Goal: Information Seeking & Learning: Learn about a topic

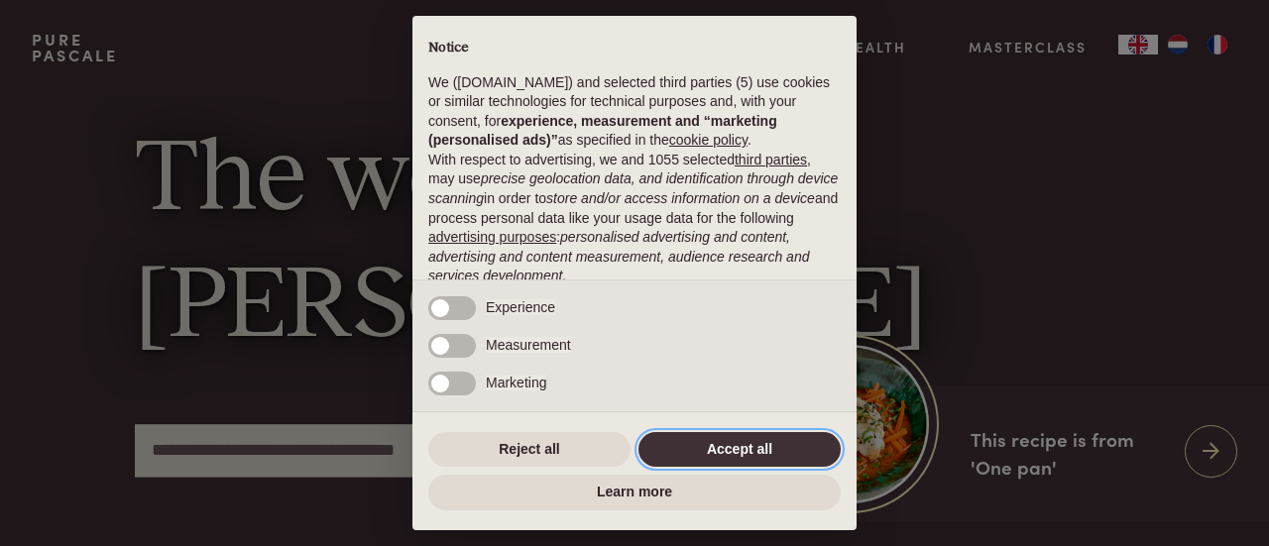
click at [745, 444] on button "Accept all" at bounding box center [740, 450] width 202 height 36
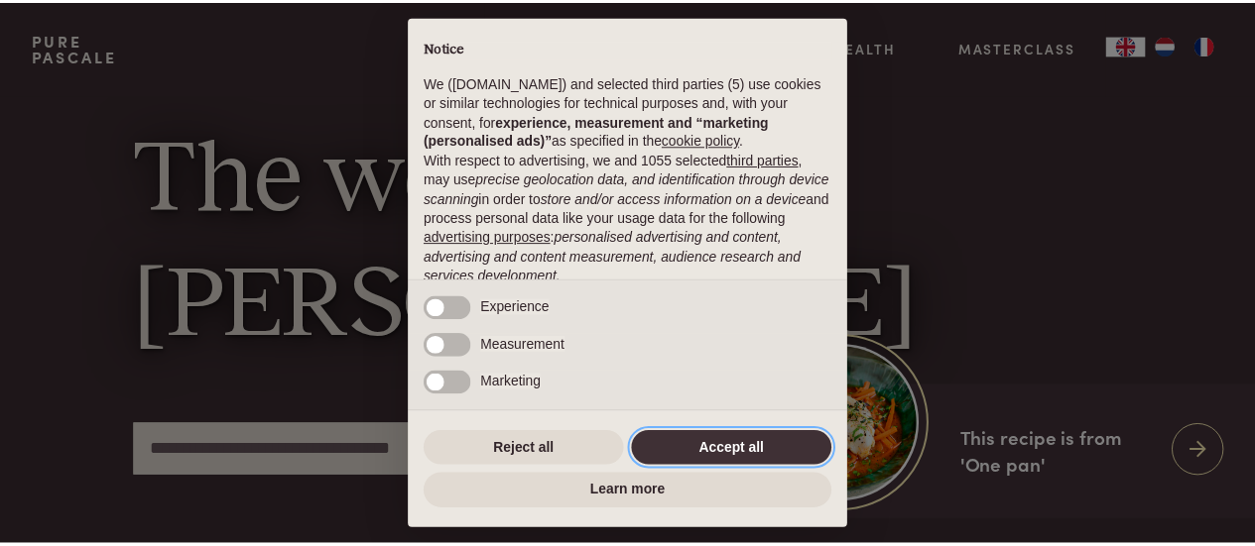
scroll to position [173, 0]
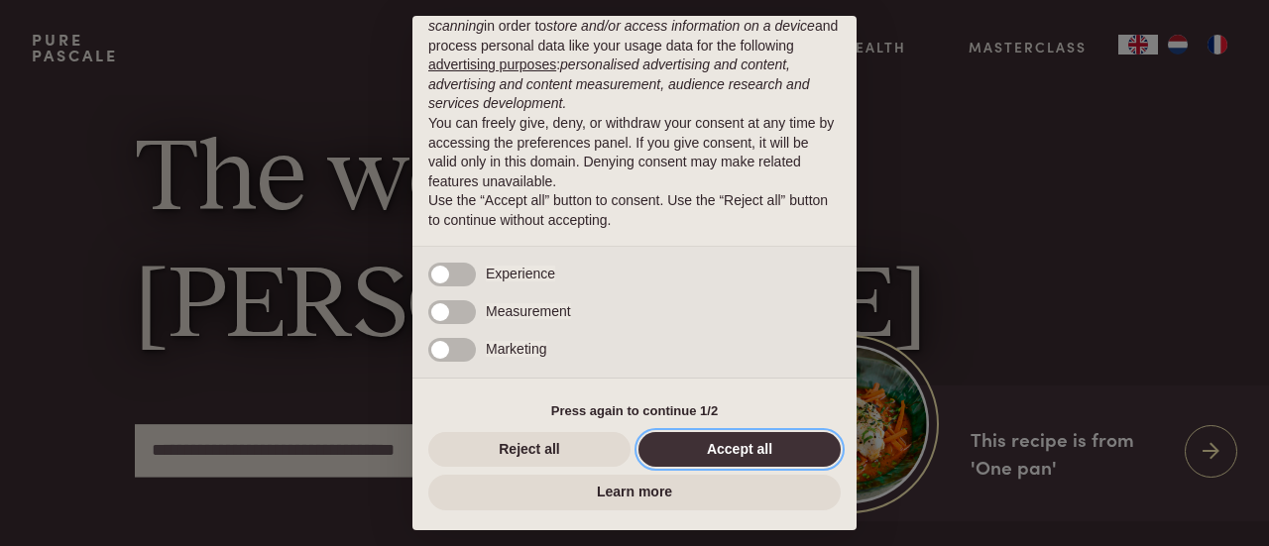
click at [742, 444] on button "Accept all" at bounding box center [740, 450] width 202 height 36
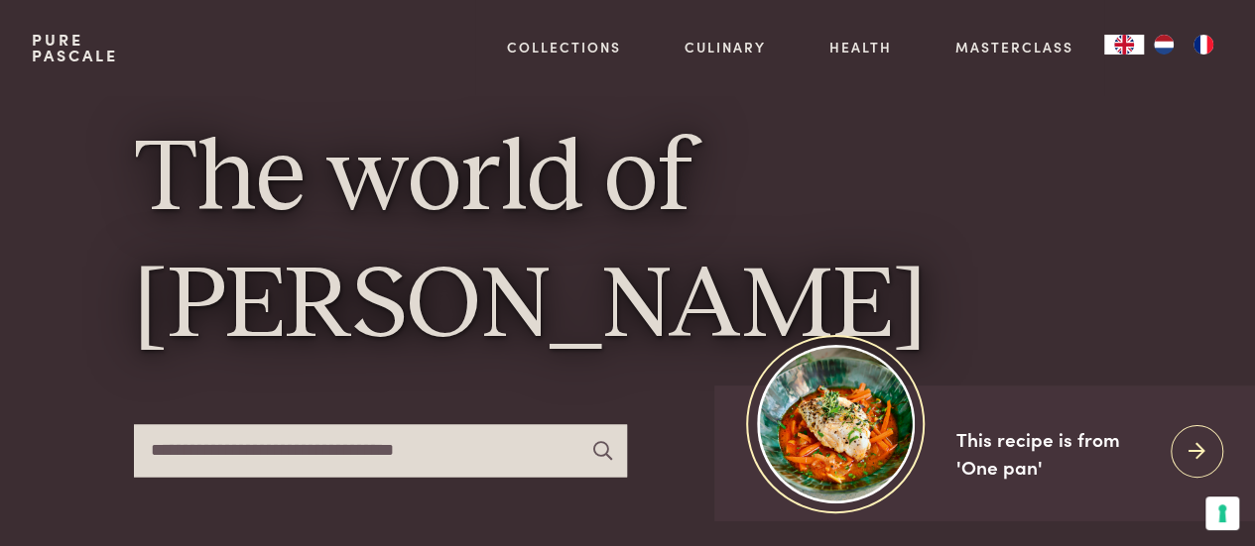
click at [1202, 43] on img "FR" at bounding box center [1203, 45] width 24 height 20
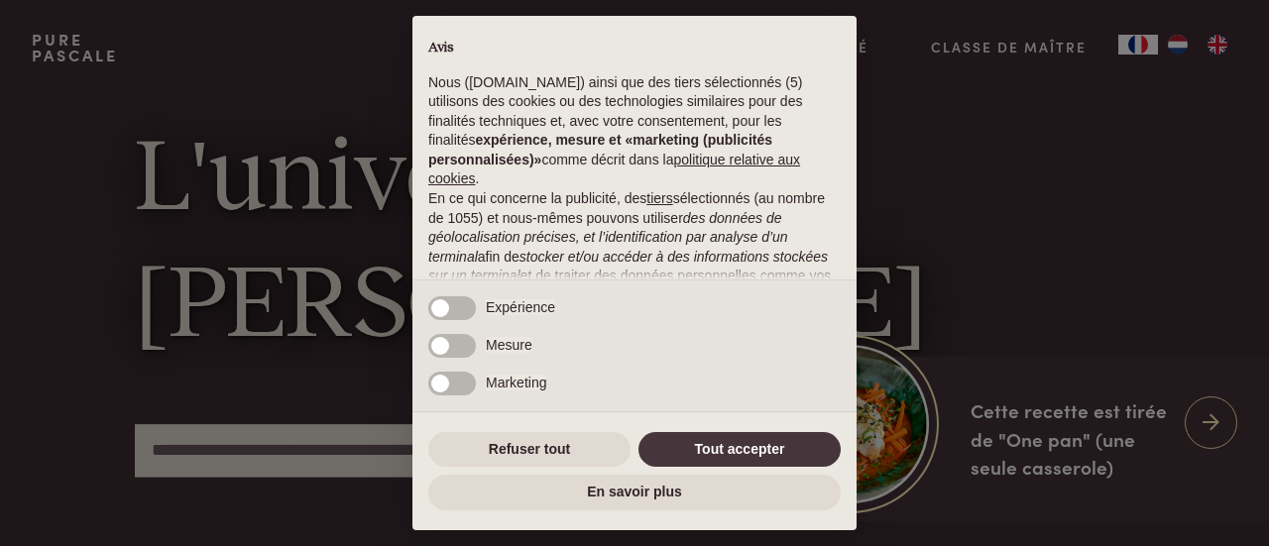
click at [1176, 45] on div "× Avis Nous (purepascale.com) ainsi que des tiers sélectionnés (5) utilisons de…" at bounding box center [634, 273] width 1269 height 546
click at [754, 445] on button "Tout accepter" at bounding box center [740, 450] width 202 height 36
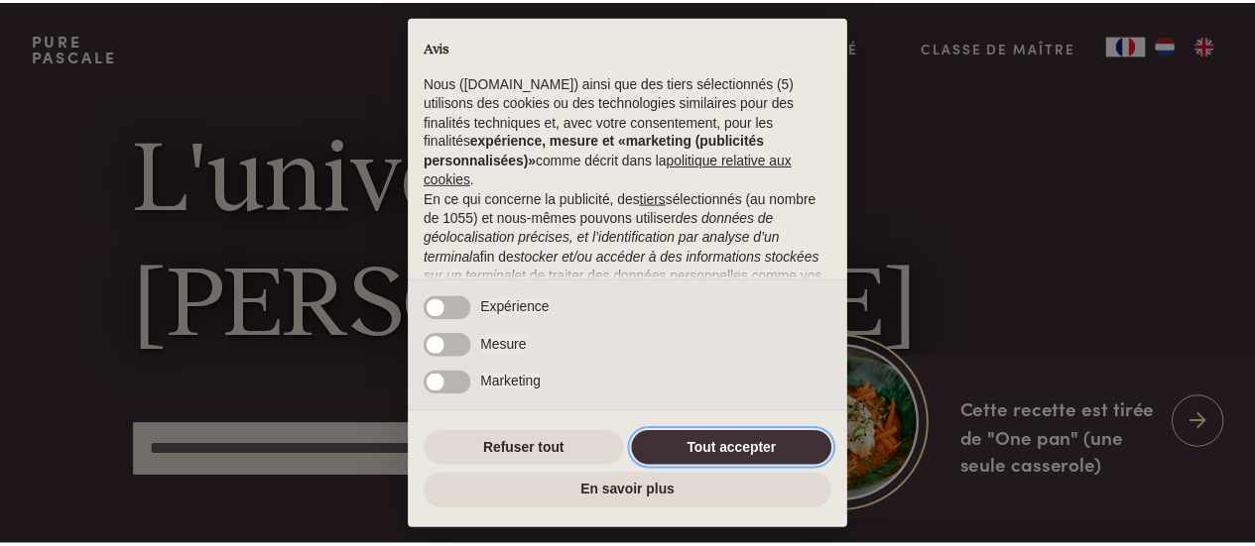
scroll to position [270, 0]
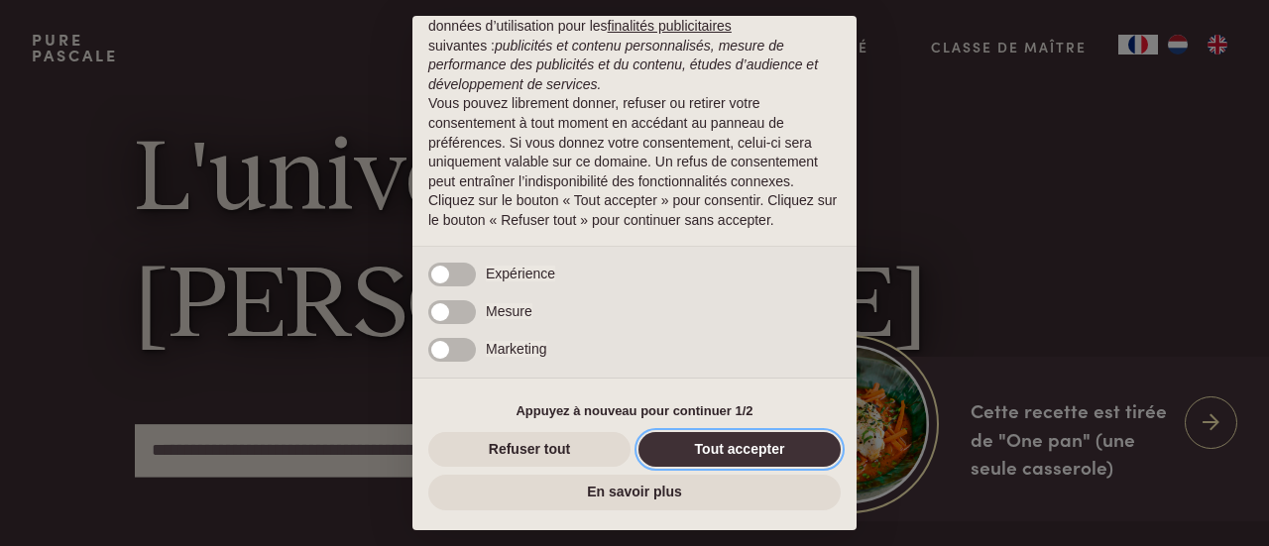
click at [740, 447] on button "Tout accepter" at bounding box center [740, 450] width 202 height 36
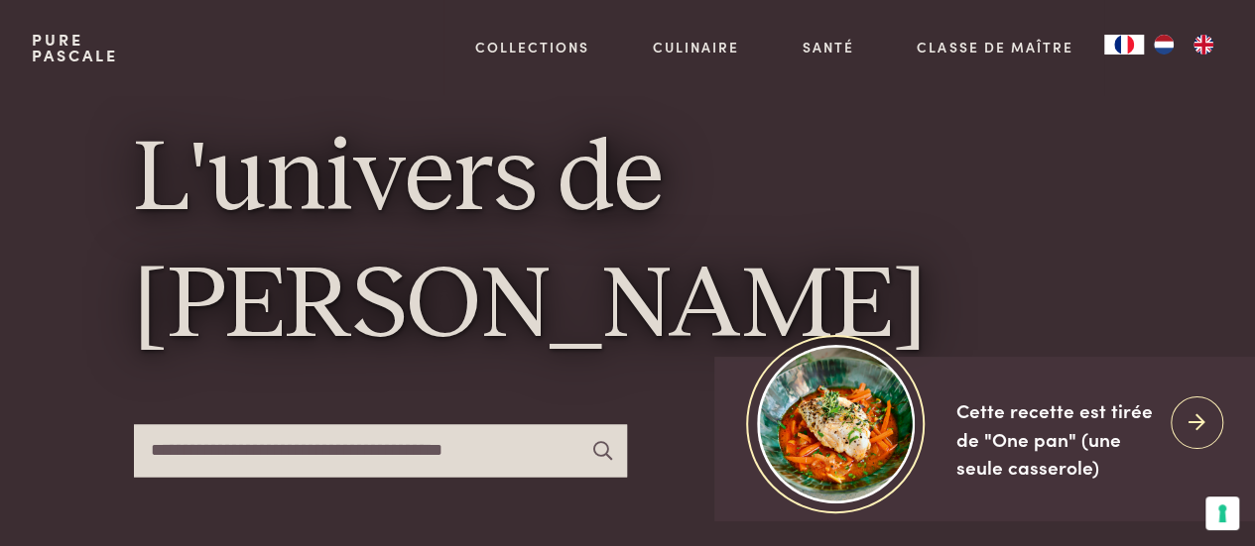
click at [1164, 41] on img "NL" at bounding box center [1163, 45] width 24 height 20
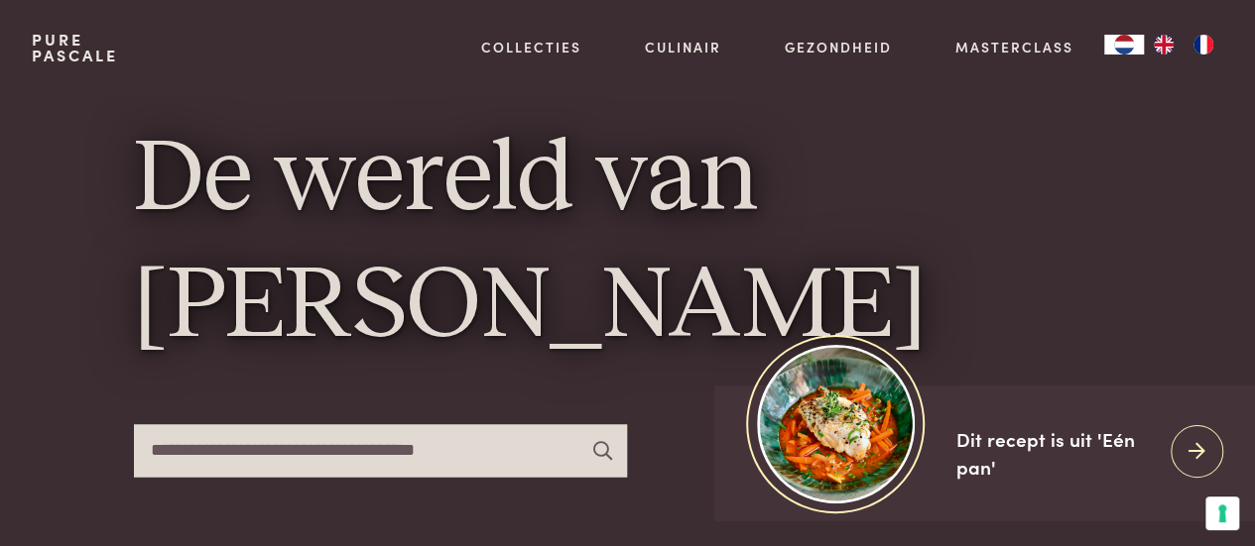
click at [505, 225] on link "Recepten" at bounding box center [634, 214] width 336 height 21
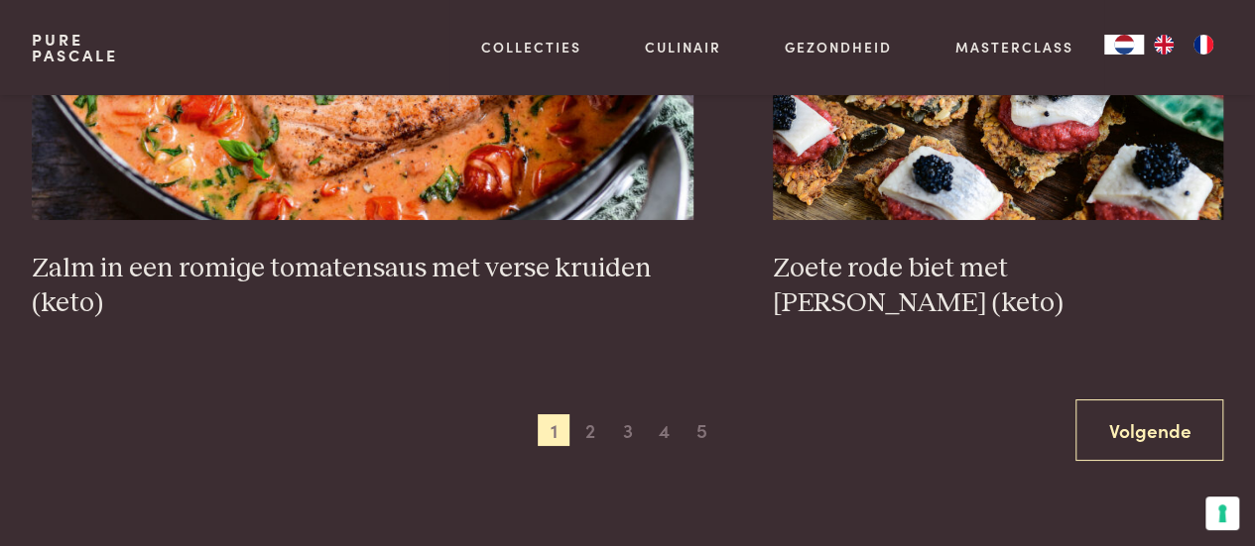
scroll to position [3600, 0]
click at [586, 428] on span "2" at bounding box center [590, 430] width 32 height 32
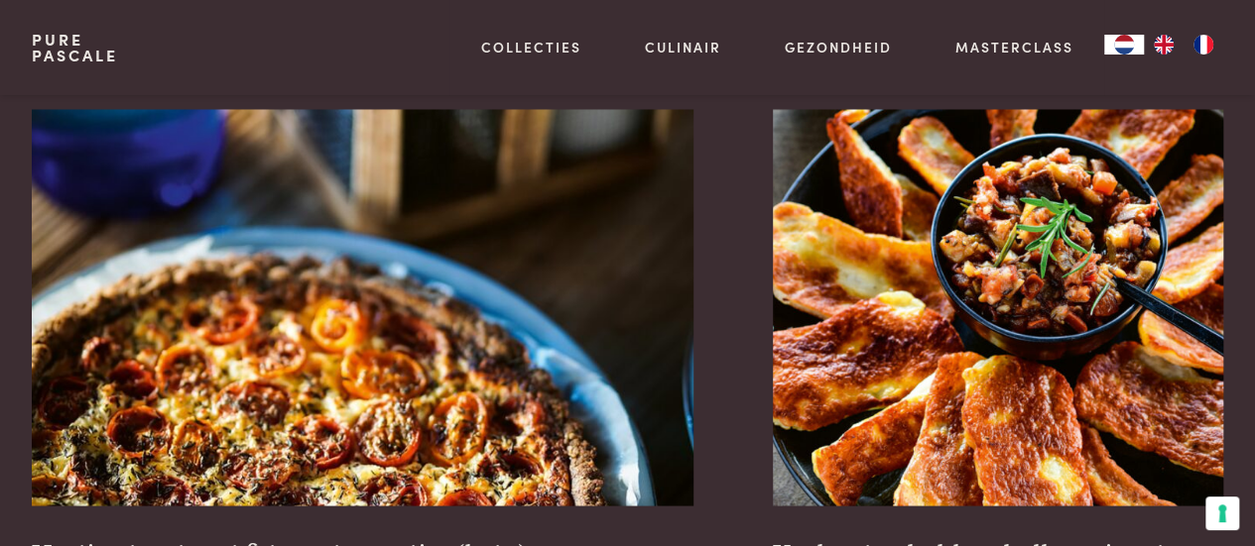
scroll to position [1769, 0]
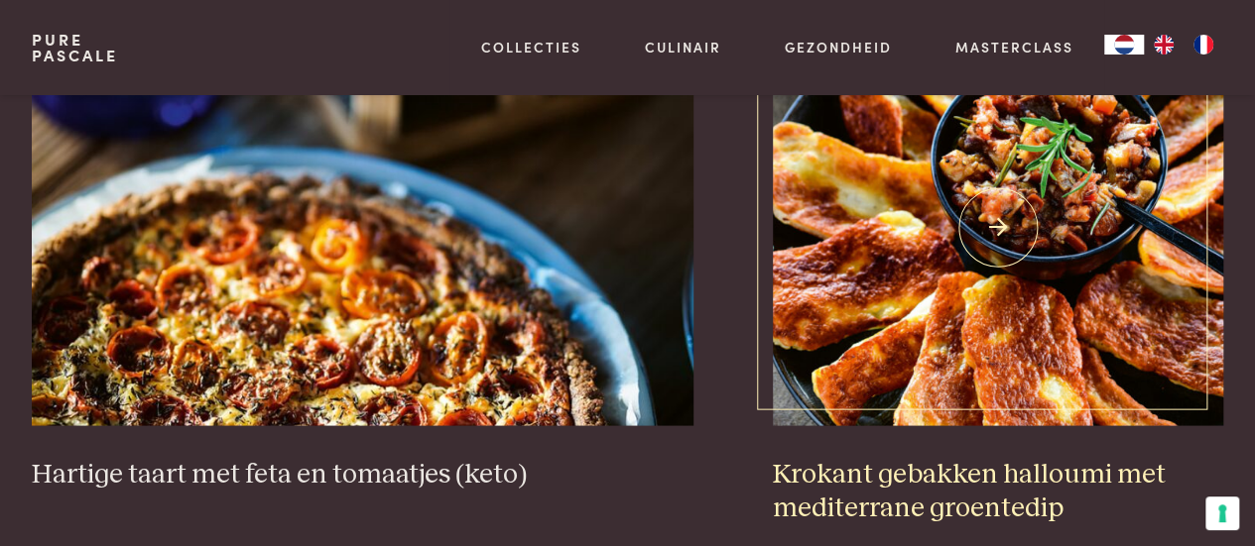
click at [895, 483] on h3 "Krokant gebakken halloumi met mediterrane groentedip" at bounding box center [998, 491] width 450 height 68
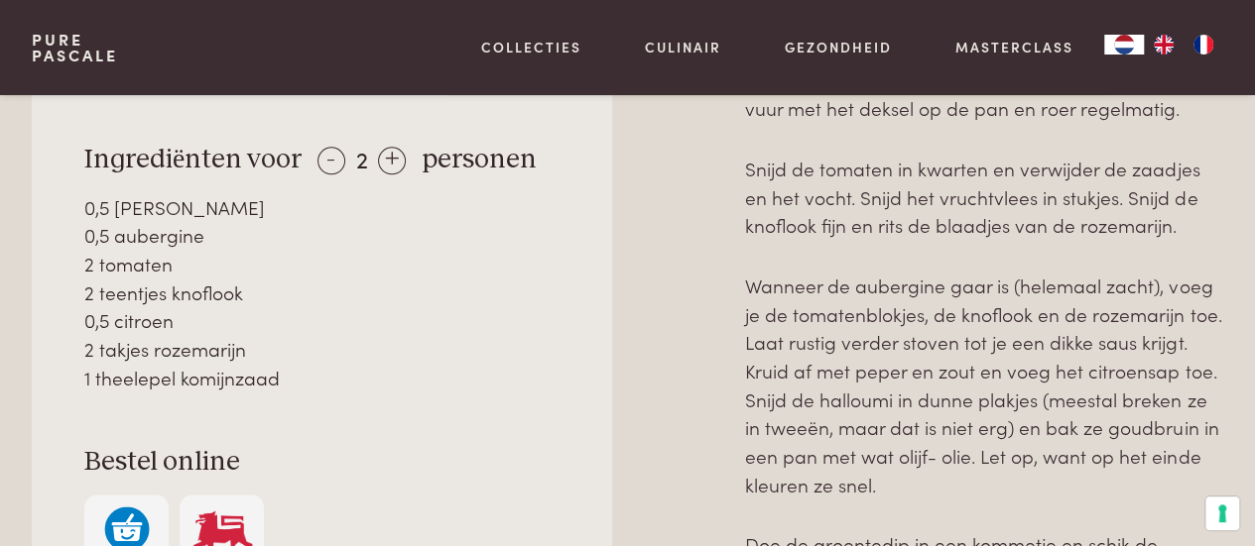
scroll to position [1051, 0]
